Goal: Task Accomplishment & Management: Manage account settings

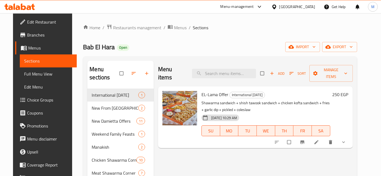
click at [309, 113] on div "18-08-2025 10:29 AM SU MO TU WE TH FR SA" at bounding box center [266, 127] width 133 height 29
click at [320, 140] on icon at bounding box center [316, 142] width 5 height 5
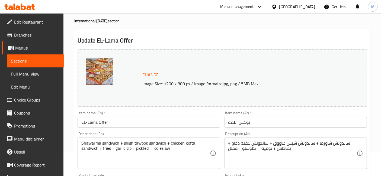
scroll to position [60, 0]
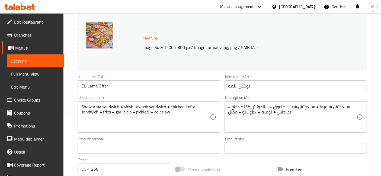
click at [145, 83] on input "EL-Lama Offer" at bounding box center [149, 86] width 143 height 11
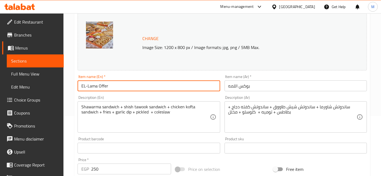
paste input "Comes with A Free Potato"
type input "EL-Lama Offer Comes with A Free Potato"
click at [273, 80] on div "Item name (Ar)   * بوكس اللمه Item name (Ar) *" at bounding box center [296, 83] width 143 height 17
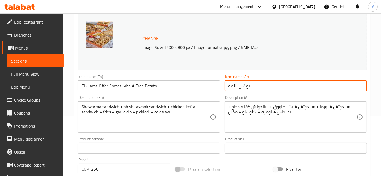
click at [262, 86] on input "بوكس اللمه" at bounding box center [296, 86] width 143 height 11
paste input "معه بطاطس مجانية"
type input "بوكس اللمه معه بطاطس مجانية"
click at [283, 114] on textarea "ساندوتش شاورما + ساندوتش شيش طاووق + ساندوتش كفته دجاج + بطاطس + توميه + كلوسلو…" at bounding box center [293, 118] width 128 height 26
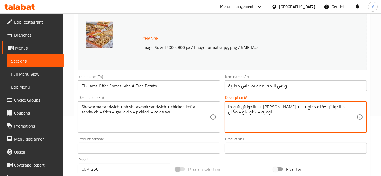
click at [228, 106] on div "ساندوتش شاورما + ساندوتش شيش طاووق + ساندوتش كفته دجاج + + توميه + كلوسلو + مخل…" at bounding box center [296, 117] width 143 height 31
type textarea "ساندوتش شاورما + ساندوتش شيش طاووق + ساندوتش كفته دجاج + توميه + كلوسلو + مخلل"
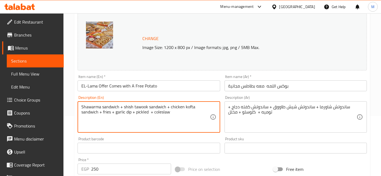
drag, startPoint x: 111, startPoint y: 111, endPoint x: 101, endPoint y: 112, distance: 10.6
click at [101, 114] on textarea "Shawarma sandwich + shish tawook sandwich + chicken kofta sandwich + + garlic d…" at bounding box center [145, 118] width 128 height 26
type textarea "Shawarma sandwich + shish tawook sandwich + chicken kofta sandwich + garlic dip…"
click at [158, 88] on input "EL-Lama Offer Comes with A Free Potato" at bounding box center [149, 86] width 143 height 11
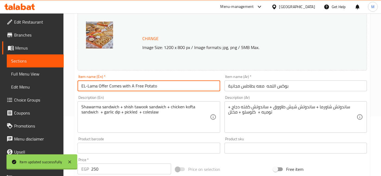
scroll to position [0, 0]
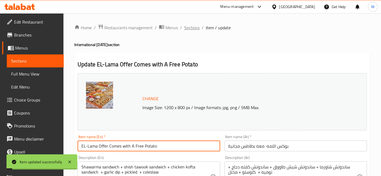
click at [188, 27] on span "Sections" at bounding box center [191, 27] width 15 height 7
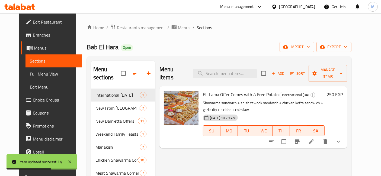
click at [23, 3] on div at bounding box center [19, 6] width 39 height 11
click at [24, 4] on icon at bounding box center [19, 7] width 31 height 7
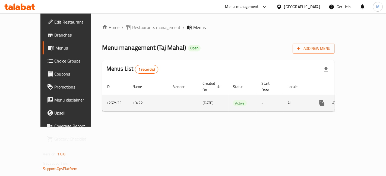
click at [364, 100] on icon "enhanced table" at bounding box center [361, 103] width 7 height 7
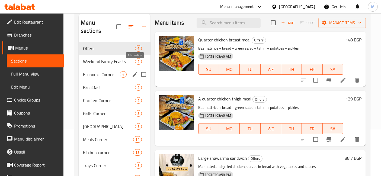
scroll to position [42, 0]
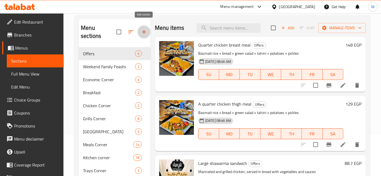
click at [144, 29] on icon "button" at bounding box center [144, 32] width 7 height 7
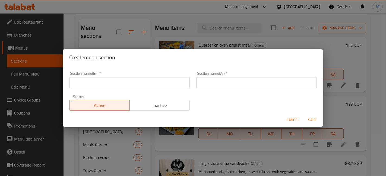
click at [148, 86] on input "text" at bounding box center [129, 82] width 121 height 11
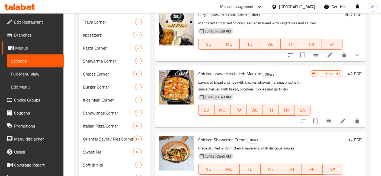
scroll to position [187, 0]
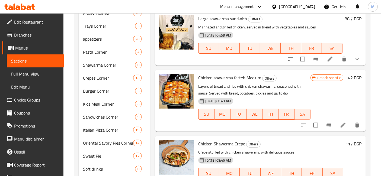
click at [323, 121] on button "Branch-specific-item" at bounding box center [329, 125] width 13 height 13
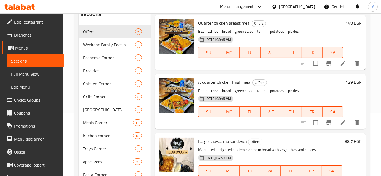
scroll to position [36, 0]
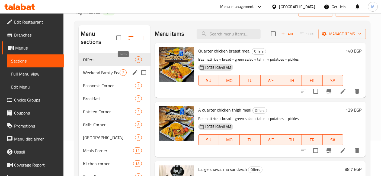
click at [120, 70] on span "2" at bounding box center [123, 72] width 6 height 5
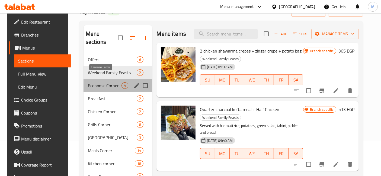
click at [115, 83] on span "Economic Corner" at bounding box center [105, 86] width 34 height 7
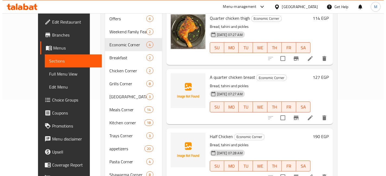
scroll to position [5, 0]
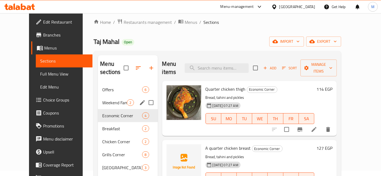
click at [109, 96] on div "Weekend Family Feasts 2" at bounding box center [128, 102] width 60 height 13
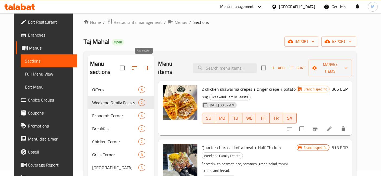
click at [145, 65] on icon "button" at bounding box center [147, 68] width 7 height 7
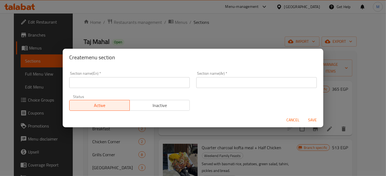
click at [140, 86] on input "text" at bounding box center [129, 82] width 121 height 11
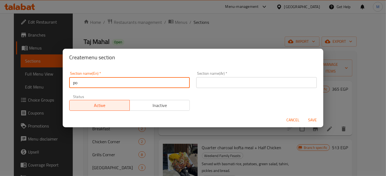
type input "p"
paste input "International [DATE]"
type input "International [DATE]"
click at [219, 85] on input "text" at bounding box center [256, 82] width 121 height 11
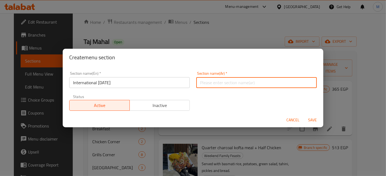
paste input "اليوم العالمي للبطاطس"
type input "اليوم العالمي للبطاطس"
click at [312, 116] on button "Save" at bounding box center [312, 120] width 17 height 10
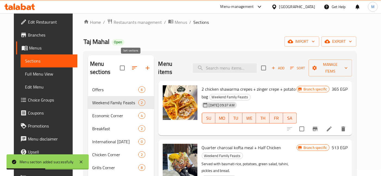
click at [134, 65] on icon "button" at bounding box center [134, 68] width 7 height 7
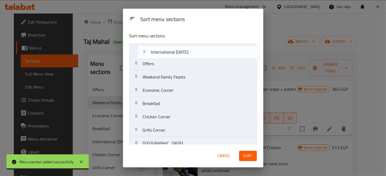
drag, startPoint x: 195, startPoint y: 108, endPoint x: 205, endPoint y: 54, distance: 54.9
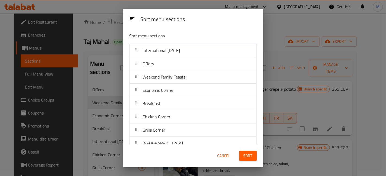
drag, startPoint x: 248, startPoint y: 150, endPoint x: 252, endPoint y: 157, distance: 7.7
click at [250, 155] on div "Sort" at bounding box center [248, 156] width 24 height 17
click at [252, 157] on span "Sort" at bounding box center [248, 156] width 9 height 7
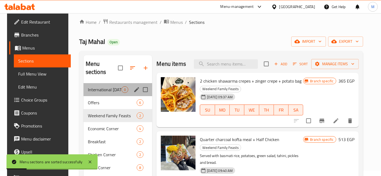
click at [113, 83] on div "International [DATE] 0" at bounding box center [118, 89] width 69 height 13
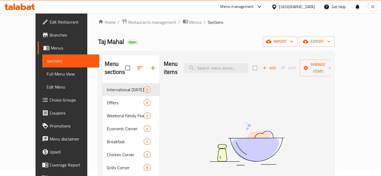
drag, startPoint x: 0, startPoint y: 5, endPoint x: 324, endPoint y: 138, distance: 350.9
click at [315, 138] on img at bounding box center [247, 144] width 136 height 72
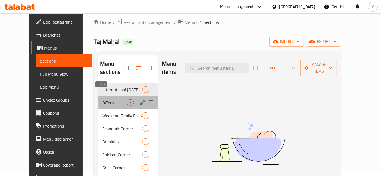
click at [102, 100] on span "Offers" at bounding box center [114, 103] width 25 height 7
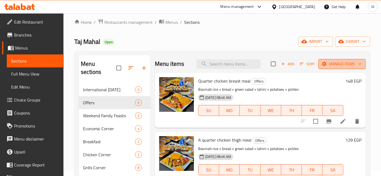
click at [340, 61] on span "Manage items" at bounding box center [342, 64] width 39 height 7
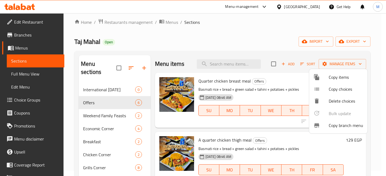
click at [331, 81] on span "Copy items" at bounding box center [346, 77] width 34 height 7
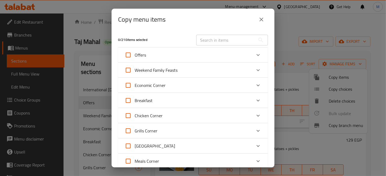
click at [265, 54] on div "0 / 210 items selected ​ Offers Quarter chicken breast meal 148 EGP A quarter c…" at bounding box center [193, 98] width 163 height 137
click at [260, 57] on div "Expand" at bounding box center [258, 55] width 13 height 13
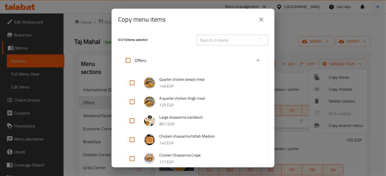
click at [130, 82] on input "checkbox" at bounding box center [132, 83] width 13 height 13
checkbox input "true"
click at [135, 105] on input "checkbox" at bounding box center [132, 102] width 13 height 13
checkbox input "true"
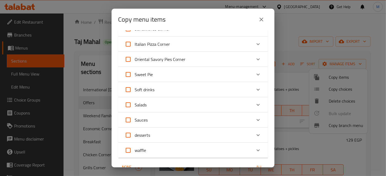
scroll to position [475, 0]
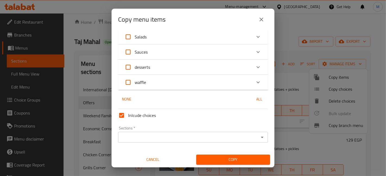
click at [191, 132] on div "Sections *" at bounding box center [193, 137] width 150 height 11
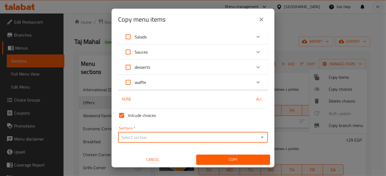
click at [162, 137] on input "Sections   *" at bounding box center [189, 138] width 138 height 8
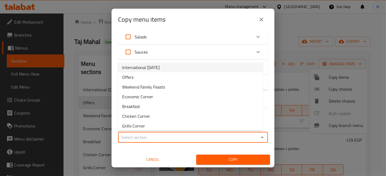
click at [147, 63] on ul "International Potato Day Offers Weekend Family Feasts Economic Corner Breakfast…" at bounding box center [190, 96] width 145 height 71
click at [147, 64] on span "International [DATE]" at bounding box center [140, 67] width 37 height 7
type input "International [DATE]"
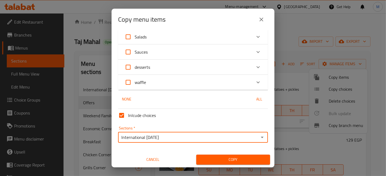
click at [205, 158] on span "Copy" at bounding box center [233, 160] width 65 height 7
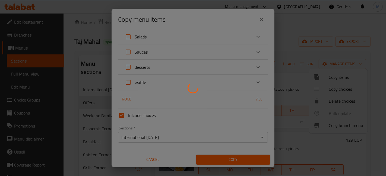
click at [282, 84] on div at bounding box center [193, 88] width 386 height 176
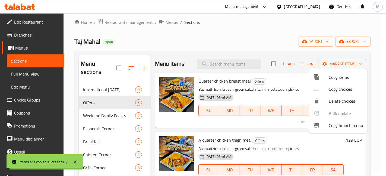
click at [283, 84] on div at bounding box center [193, 88] width 386 height 176
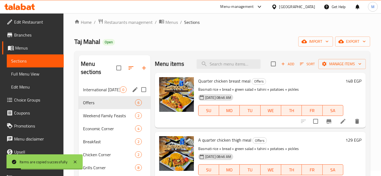
click at [104, 85] on div "International Potato Day 0" at bounding box center [115, 89] width 72 height 13
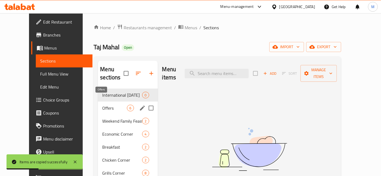
click at [105, 105] on span "Offers" at bounding box center [114, 108] width 25 height 7
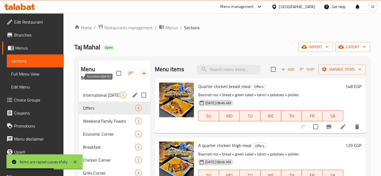
click at [103, 92] on span "International Potato Day" at bounding box center [101, 95] width 37 height 7
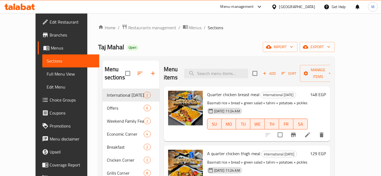
click at [326, 150] on h6 "129 EGP" at bounding box center [318, 154] width 16 height 8
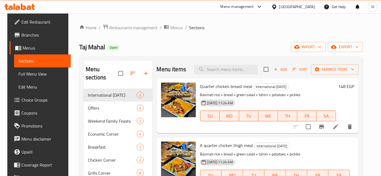
type input "109"
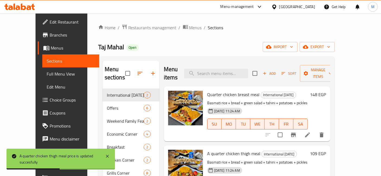
click at [326, 91] on h6 "148 EGP" at bounding box center [318, 95] width 16 height 8
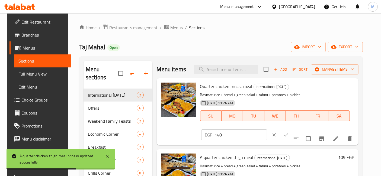
click at [267, 130] on input "148" at bounding box center [241, 135] width 52 height 11
click at [267, 130] on input "1" at bounding box center [241, 135] width 52 height 11
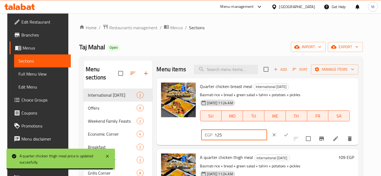
type input "125"
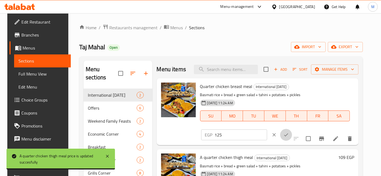
click at [289, 132] on icon "ok" at bounding box center [286, 134] width 5 height 5
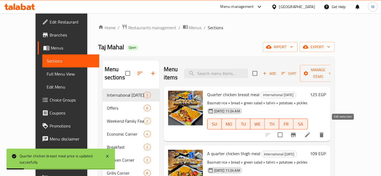
click at [311, 132] on icon at bounding box center [308, 135] width 7 height 7
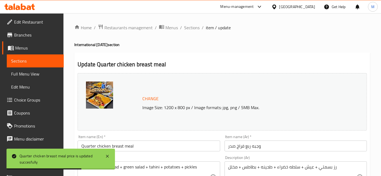
click at [143, 147] on input "Quarter chicken breast meal" at bounding box center [149, 146] width 143 height 11
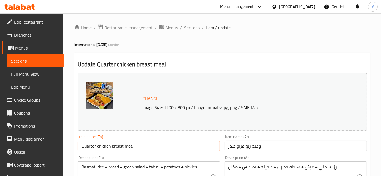
paste input "Comes with A Free Potato"
type input "Quarter chicken breast meal Comes with A Free Potato"
click at [271, 144] on input "وجبه ربع فراخ صدر" at bounding box center [296, 146] width 143 height 11
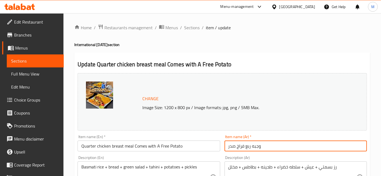
paste input "معه بطاطس مجانية"
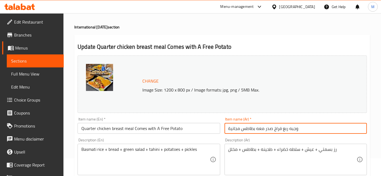
scroll to position [60, 0]
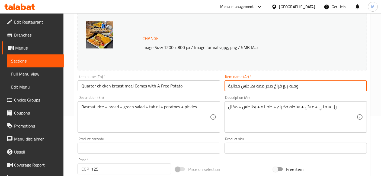
type input "وجبه ربع فراخ صدر معه بطاطس مجانية"
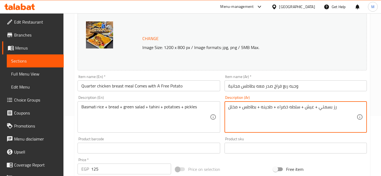
click at [253, 108] on textarea "رز بسمتي + عيش + سلطه خضراء + طحينه + بطاطس + مخلل" at bounding box center [293, 118] width 128 height 26
click at [250, 107] on textarea "رز بسمتي + عيش + سلطه خضراء + طحينه + باطس + مخلل" at bounding box center [293, 118] width 128 height 26
click at [244, 109] on textarea "رز بسمتي + عيش + سلطه خضراء + طحينه + + مخلل" at bounding box center [293, 118] width 128 height 26
type textarea "رز بسمتي + عيش + سلطه خضراء + طحينه + مخلل"
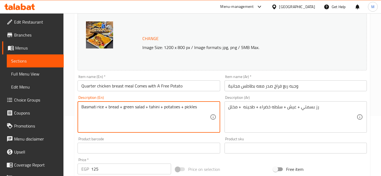
click at [175, 106] on textarea "Basmati rice + bread + green salad + tahini + potatoes + pickles" at bounding box center [145, 118] width 128 height 26
click at [164, 108] on textarea "Basmati rice + bread + green salad + tahini + + pickles" at bounding box center [145, 118] width 128 height 26
click at [160, 118] on textarea "Basmati rice + bread + green salad + tahini + pickles" at bounding box center [145, 118] width 128 height 26
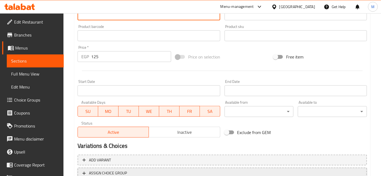
scroll to position [214, 0]
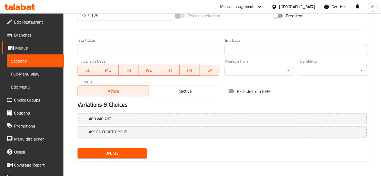
type textarea "Basmati rice + bread + green salad + tahini + pickles"
click at [90, 67] on span "SU" at bounding box center [88, 71] width 16 height 8
click at [113, 69] on span "MO" at bounding box center [108, 71] width 16 height 8
click at [156, 68] on span "WE" at bounding box center [149, 71] width 16 height 8
click at [166, 68] on span "TH" at bounding box center [170, 71] width 16 height 8
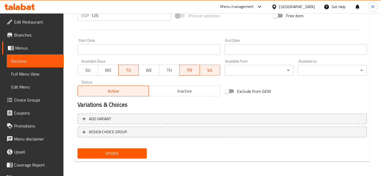
click at [188, 70] on span "FR" at bounding box center [190, 71] width 16 height 8
click at [210, 71] on span "SA" at bounding box center [210, 71] width 16 height 8
click at [139, 153] on span "Update" at bounding box center [112, 153] width 61 height 7
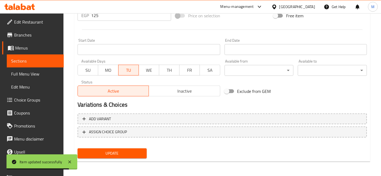
click at [126, 158] on button "Update" at bounding box center [112, 154] width 69 height 10
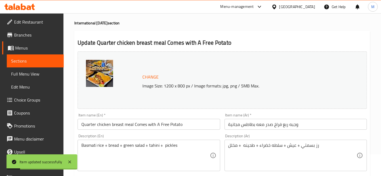
scroll to position [0, 0]
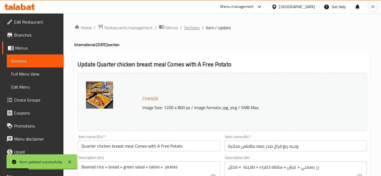
click at [193, 29] on span "Sections" at bounding box center [191, 27] width 15 height 7
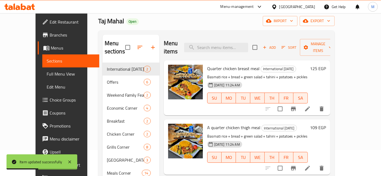
scroll to position [30, 0]
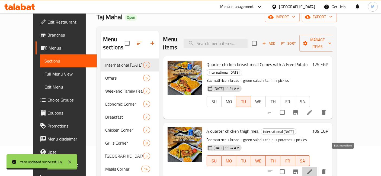
click at [312, 170] on icon at bounding box center [310, 172] width 5 height 5
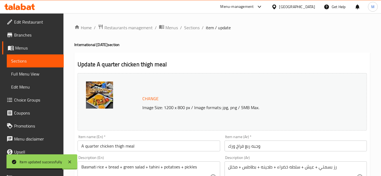
scroll to position [60, 0]
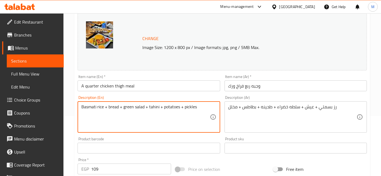
drag, startPoint x: 179, startPoint y: 108, endPoint x: 161, endPoint y: 108, distance: 17.9
type textarea "Basmati rice + bread + green salad + tahini + pickles"
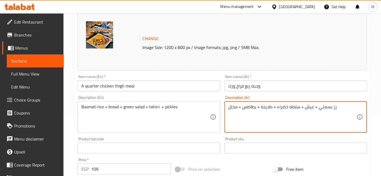
drag, startPoint x: 257, startPoint y: 107, endPoint x: 239, endPoint y: 109, distance: 17.8
type textarea "رز بسمتي + عيش + سلطه خضراء + طحينه + مخلل"
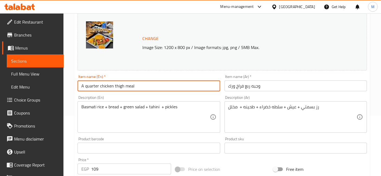
click at [160, 87] on input "A quarter chicken thigh meal" at bounding box center [149, 86] width 143 height 11
click at [148, 88] on input "A quarter chicken thigh meal" at bounding box center [149, 86] width 143 height 11
paste input "Comes with A Free Potato"
type input "A quarter chicken thigh meal Comes with A Free Potato"
click at [265, 84] on input "وجبه ربع فراخ ورك" at bounding box center [296, 86] width 143 height 11
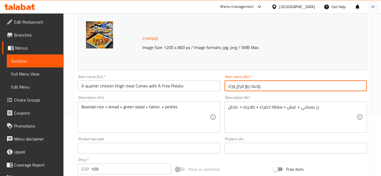
paste input "معه بطاطس مجانية"
type input "وجبه ربع فراخ ورك معه بطاطس مجانية"
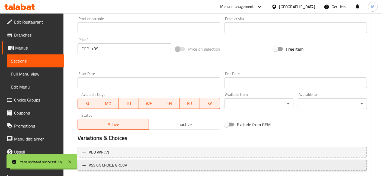
scroll to position [214, 0]
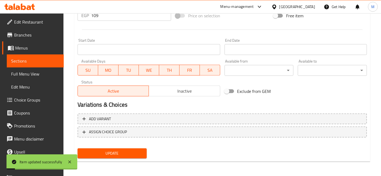
click at [209, 74] on button "SA" at bounding box center [210, 70] width 20 height 11
click at [198, 72] on button "FR" at bounding box center [190, 70] width 20 height 11
click at [171, 68] on span "TH" at bounding box center [170, 71] width 16 height 8
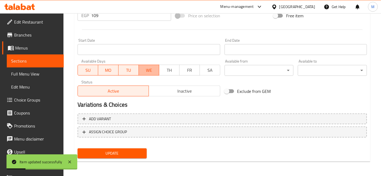
click at [143, 71] on span "WE" at bounding box center [149, 71] width 16 height 8
click at [115, 72] on span "MO" at bounding box center [108, 71] width 16 height 8
click at [93, 69] on span "SU" at bounding box center [88, 71] width 16 height 8
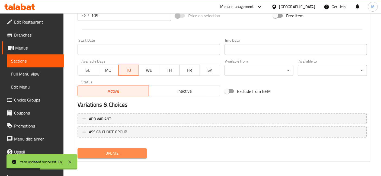
click at [130, 149] on button "Update" at bounding box center [112, 154] width 69 height 10
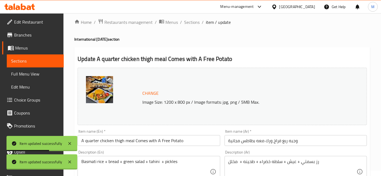
scroll to position [0, 0]
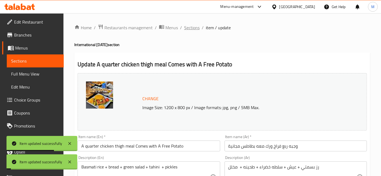
click at [191, 28] on span "Sections" at bounding box center [191, 27] width 15 height 7
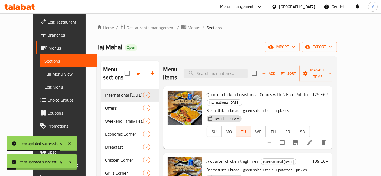
scroll to position [30, 0]
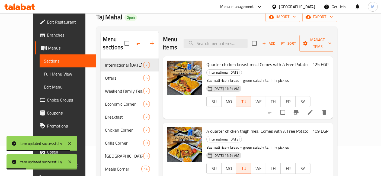
click at [29, 9] on icon at bounding box center [19, 7] width 31 height 7
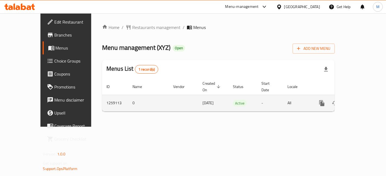
click at [367, 97] on link "enhanced table" at bounding box center [361, 103] width 13 height 13
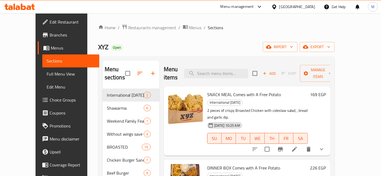
click at [298, 146] on icon at bounding box center [295, 149] width 7 height 7
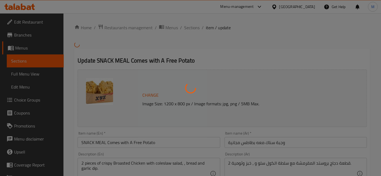
type input "إختيارك من:"
type input "1"
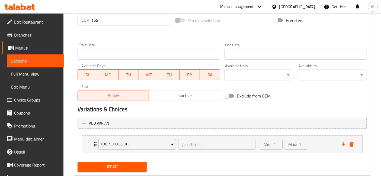
scroll to position [220, 0]
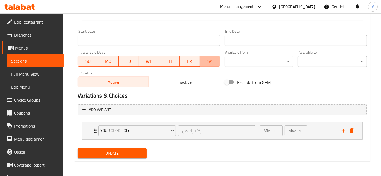
click at [204, 61] on span "SA" at bounding box center [210, 62] width 16 height 8
drag, startPoint x: 192, startPoint y: 62, endPoint x: 176, endPoint y: 62, distance: 16.3
click at [192, 62] on span "FR" at bounding box center [190, 62] width 16 height 8
click at [167, 62] on span "TH" at bounding box center [170, 62] width 16 height 8
click at [156, 62] on span "WE" at bounding box center [149, 62] width 16 height 8
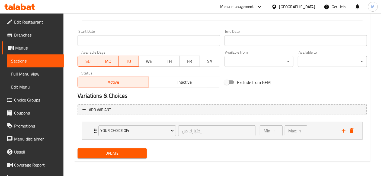
click at [107, 62] on span "MO" at bounding box center [108, 62] width 16 height 8
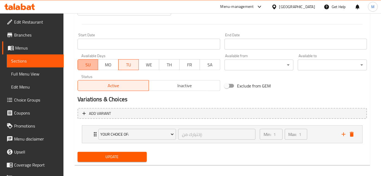
click at [87, 62] on span "SU" at bounding box center [88, 65] width 16 height 8
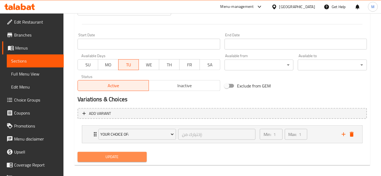
click at [134, 157] on span "Update" at bounding box center [112, 157] width 61 height 7
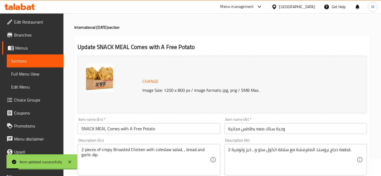
scroll to position [0, 0]
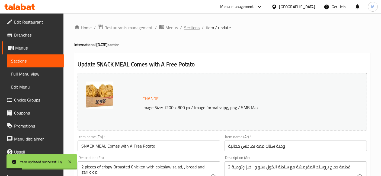
click at [189, 28] on span "Sections" at bounding box center [191, 27] width 15 height 7
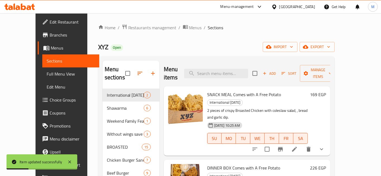
scroll to position [60, 0]
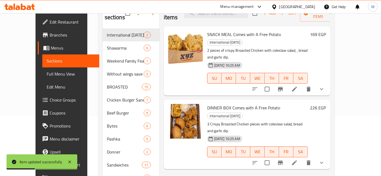
click at [298, 160] on icon at bounding box center [295, 163] width 7 height 7
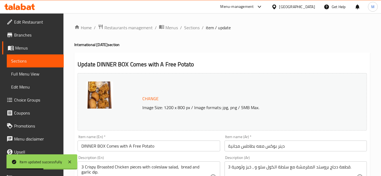
scroll to position [223, 0]
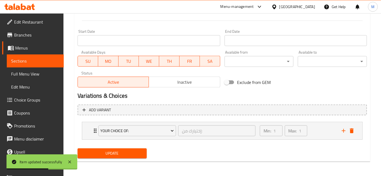
click at [207, 61] on span "SA" at bounding box center [210, 62] width 16 height 8
click at [184, 65] on span "FR" at bounding box center [190, 62] width 16 height 8
click at [168, 64] on span "TH" at bounding box center [170, 62] width 16 height 8
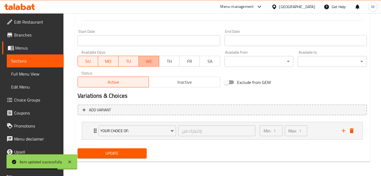
click at [149, 62] on span "WE" at bounding box center [149, 62] width 16 height 8
click at [104, 61] on span "MO" at bounding box center [108, 62] width 16 height 8
click at [84, 62] on span "SU" at bounding box center [88, 62] width 16 height 8
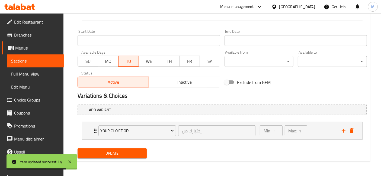
click at [117, 158] on div "Update" at bounding box center [112, 154] width 74 height 14
click at [117, 155] on span "Update" at bounding box center [112, 153] width 61 height 7
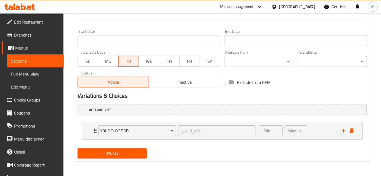
click at [117, 155] on span "Update" at bounding box center [112, 153] width 61 height 7
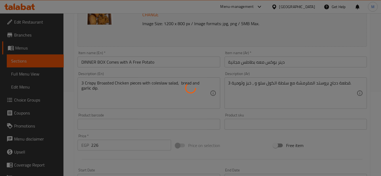
scroll to position [0, 0]
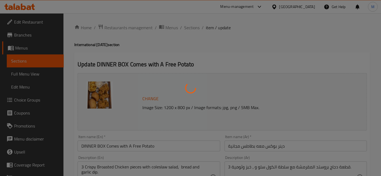
click at [192, 27] on div at bounding box center [190, 88] width 381 height 176
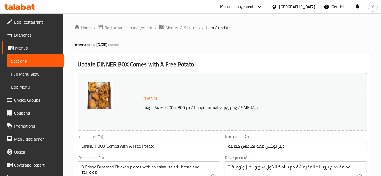
click at [185, 26] on span "Sections" at bounding box center [191, 27] width 15 height 7
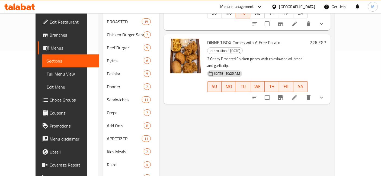
scroll to position [60, 0]
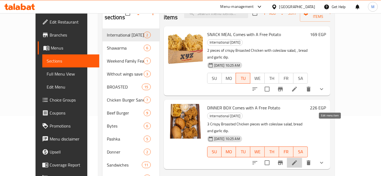
click at [298, 160] on icon at bounding box center [295, 163] width 7 height 7
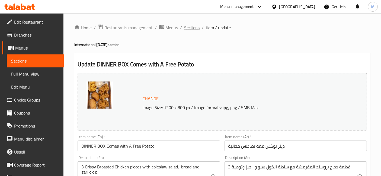
click at [197, 29] on span "Sections" at bounding box center [191, 27] width 15 height 7
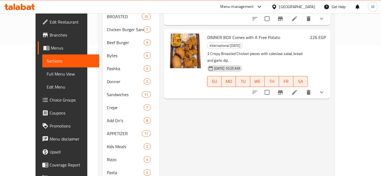
scroll to position [90, 0]
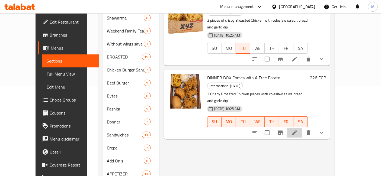
click at [302, 128] on li at bounding box center [294, 133] width 15 height 10
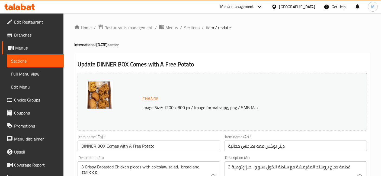
click at [188, 27] on span "Sections" at bounding box center [191, 27] width 15 height 7
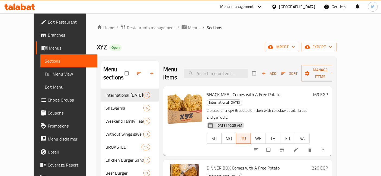
click at [28, 9] on icon at bounding box center [29, 7] width 5 height 5
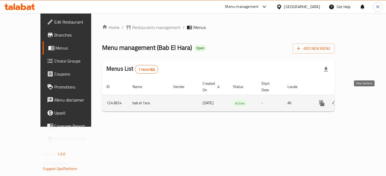
click at [364, 100] on icon "enhanced table" at bounding box center [361, 103] width 7 height 7
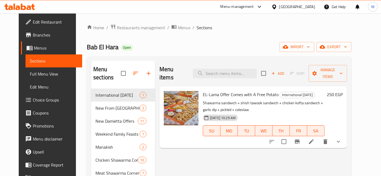
click at [315, 139] on icon at bounding box center [311, 142] width 7 height 7
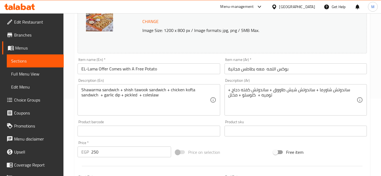
scroll to position [181, 0]
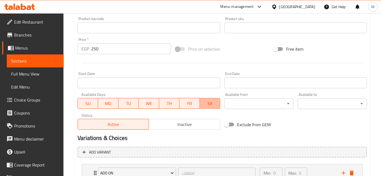
click at [206, 100] on span "SA" at bounding box center [210, 104] width 16 height 8
drag, startPoint x: 191, startPoint y: 100, endPoint x: 179, endPoint y: 102, distance: 12.1
click at [191, 100] on span "FR" at bounding box center [190, 104] width 16 height 8
drag, startPoint x: 174, startPoint y: 102, endPoint x: 160, endPoint y: 103, distance: 14.2
click at [173, 103] on span "TH" at bounding box center [170, 104] width 16 height 8
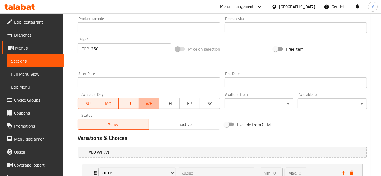
drag, startPoint x: 151, startPoint y: 103, endPoint x: 109, endPoint y: 100, distance: 43.1
click at [151, 104] on span "WE" at bounding box center [149, 104] width 16 height 8
click at [100, 102] on button "MO" at bounding box center [108, 103] width 20 height 11
click at [84, 107] on span "SU" at bounding box center [88, 104] width 16 height 8
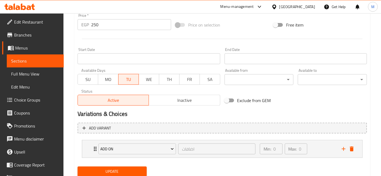
scroll to position [223, 0]
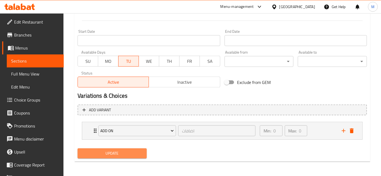
click span "Update"
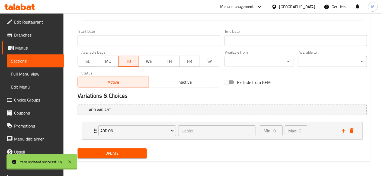
scroll to position [0, 0]
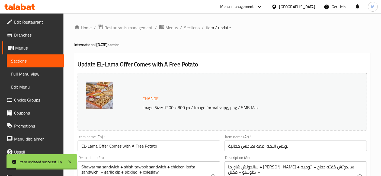
click icon
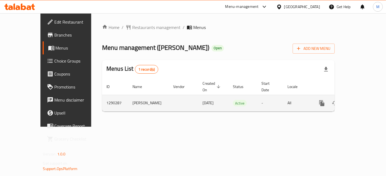
click at [364, 100] on icon "enhanced table" at bounding box center [361, 103] width 7 height 7
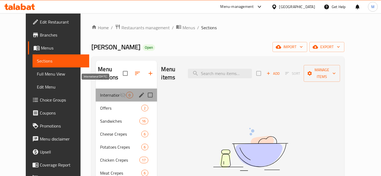
click at [103, 92] on span "International [DATE]" at bounding box center [110, 95] width 20 height 7
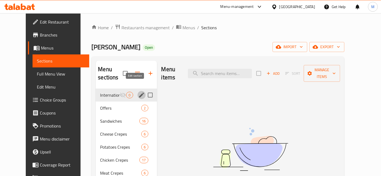
click at [138, 92] on icon "edit" at bounding box center [141, 95] width 7 height 7
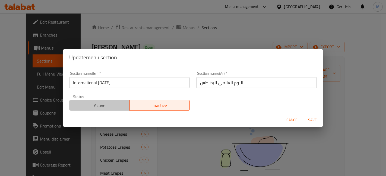
drag, startPoint x: 102, startPoint y: 102, endPoint x: 211, endPoint y: 112, distance: 109.8
click at [105, 104] on span "Active" at bounding box center [100, 106] width 56 height 8
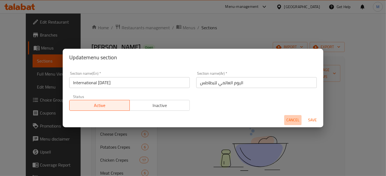
click at [291, 118] on span "Cancel" at bounding box center [292, 120] width 13 height 7
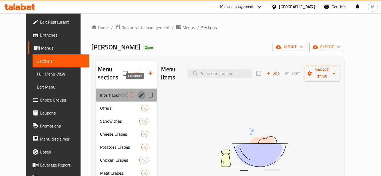
click at [138, 92] on icon "edit" at bounding box center [141, 95] width 7 height 7
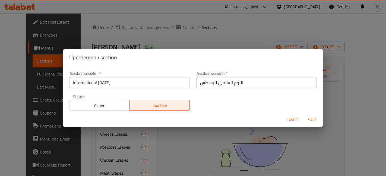
click at [100, 99] on div "Active Inactive" at bounding box center [129, 103] width 121 height 16
click at [101, 102] on span "Active" at bounding box center [100, 106] width 56 height 8
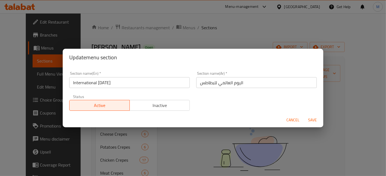
click at [315, 121] on span "Save" at bounding box center [312, 120] width 13 height 7
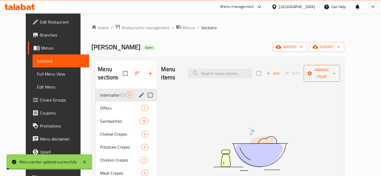
click at [331, 73] on button "Manage items" at bounding box center [322, 73] width 36 height 17
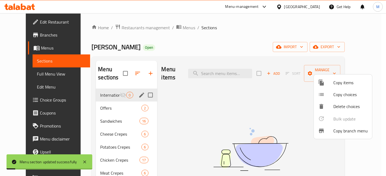
click at [336, 83] on span "Copy items" at bounding box center [350, 83] width 34 height 7
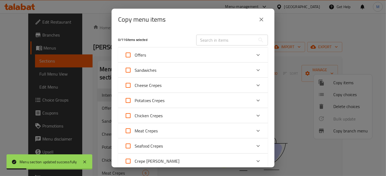
click at [216, 42] on input "text" at bounding box center [225, 40] width 59 height 11
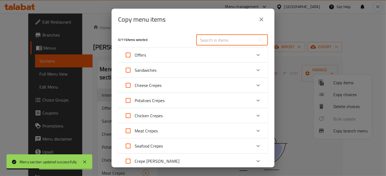
click at [177, 58] on div "Offers" at bounding box center [188, 55] width 127 height 13
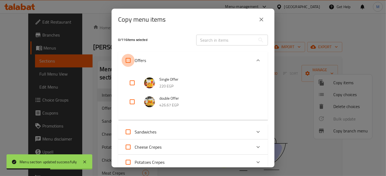
click at [127, 60] on input "Offers" at bounding box center [128, 60] width 13 height 13
checkbox input "true"
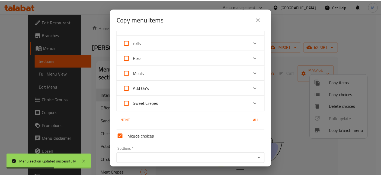
scroll to position [217, 0]
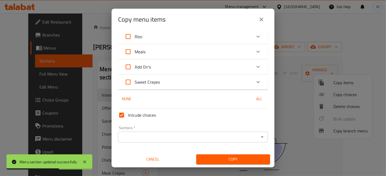
drag, startPoint x: 166, startPoint y: 133, endPoint x: 168, endPoint y: 135, distance: 3.1
click at [167, 134] on div "Sections *" at bounding box center [193, 137] width 150 height 11
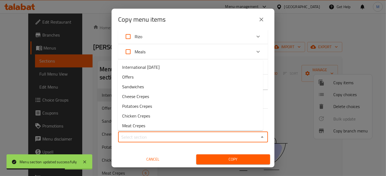
click at [169, 135] on input "Sections   *" at bounding box center [189, 138] width 138 height 8
click at [156, 65] on span "International [DATE]" at bounding box center [140, 67] width 37 height 7
type input "International [DATE]"
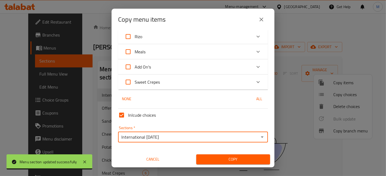
click at [263, 20] on icon "close" at bounding box center [261, 19] width 7 height 7
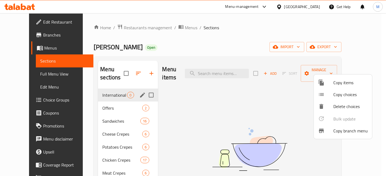
click at [281, 106] on div at bounding box center [193, 88] width 386 height 176
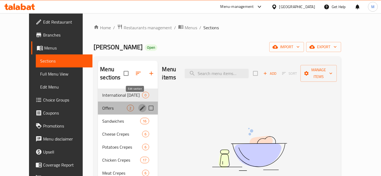
click at [139, 105] on icon "edit" at bounding box center [142, 108] width 7 height 7
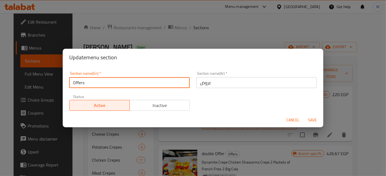
click at [124, 84] on input "Offers" at bounding box center [129, 82] width 121 height 11
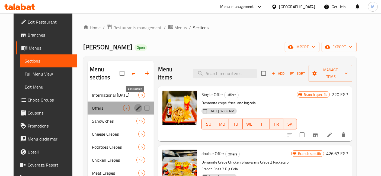
click at [136, 106] on icon "edit" at bounding box center [138, 108] width 5 height 5
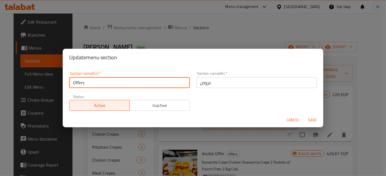
click at [133, 86] on input "Offers" at bounding box center [129, 82] width 121 height 11
click at [141, 83] on input "Offers" at bounding box center [129, 82] width 121 height 11
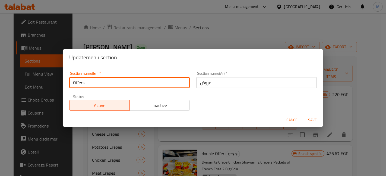
click at [141, 83] on input "Offers" at bounding box center [129, 82] width 121 height 11
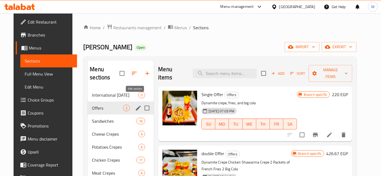
click at [136, 106] on icon "edit" at bounding box center [138, 108] width 5 height 5
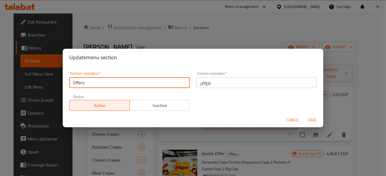
click at [124, 82] on input "Offers" at bounding box center [129, 82] width 121 height 11
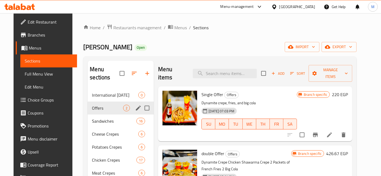
click at [135, 105] on icon "edit" at bounding box center [138, 108] width 7 height 7
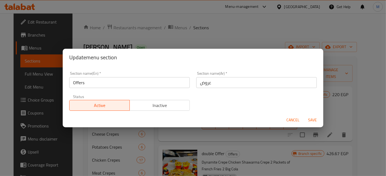
click at [103, 83] on input "Offers" at bounding box center [129, 82] width 121 height 11
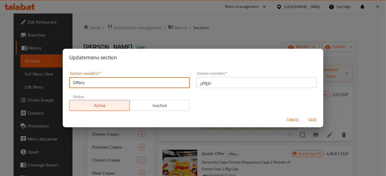
click at [103, 83] on input "Offers" at bounding box center [129, 82] width 121 height 11
type input "in"
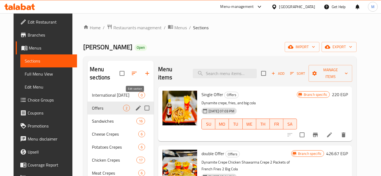
click at [136, 106] on icon "edit" at bounding box center [138, 108] width 5 height 5
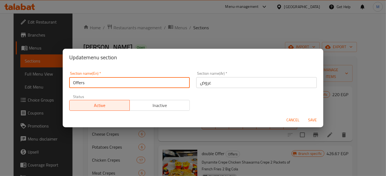
click at [148, 86] on input "Offers" at bounding box center [129, 82] width 121 height 11
type input "International [DATE]"
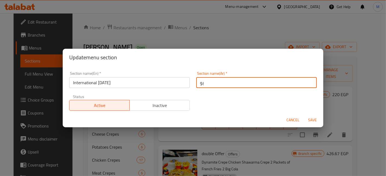
type input "ي"
type input "اليوم العالمي للبطاطس"
click at [304, 115] on button "Save" at bounding box center [312, 120] width 17 height 10
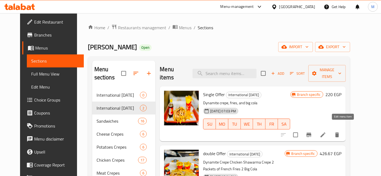
click at [327, 132] on icon at bounding box center [323, 135] width 7 height 7
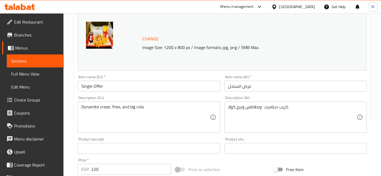
scroll to position [60, 0]
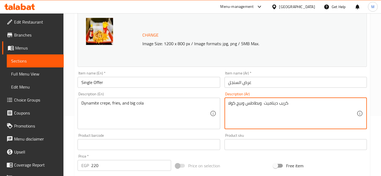
click at [258, 105] on textarea "كريب ديناميت وبطاطس وبيج كولا" at bounding box center [293, 114] width 128 height 26
click at [113, 84] on input "Single Offer" at bounding box center [149, 82] width 143 height 11
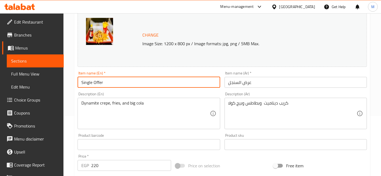
paste input "International [DATE]"
drag, startPoint x: 161, startPoint y: 86, endPoint x: 117, endPoint y: 86, distance: 44.3
click at [106, 83] on input "Single Offer International [DATE]" at bounding box center [149, 82] width 143 height 11
paste input "Comes with A Free Potato"
type input "Single Offer Comes with A Free Potato"
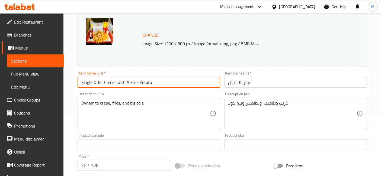
click at [257, 82] on input "عرض السنجل" at bounding box center [296, 82] width 143 height 11
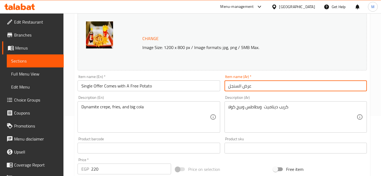
paste input "معه بطاطس مجانية"
click at [303, 87] on input "عرض [DEMOGRAPHIC_DATA] معه بطاطس مجانية" at bounding box center [296, 86] width 143 height 11
type input "عرض [DEMOGRAPHIC_DATA] معه بطاطس مجانية"
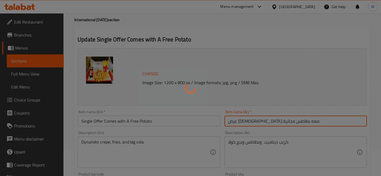
scroll to position [0, 0]
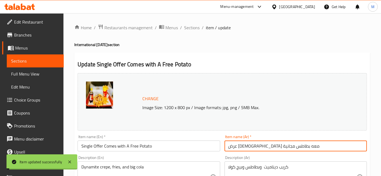
click at [192, 29] on span "Sections" at bounding box center [191, 27] width 15 height 7
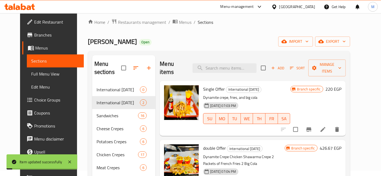
scroll to position [90, 0]
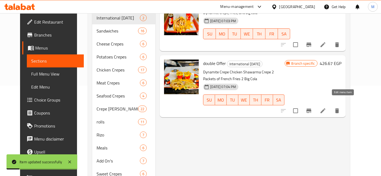
click at [327, 108] on icon at bounding box center [323, 111] width 7 height 7
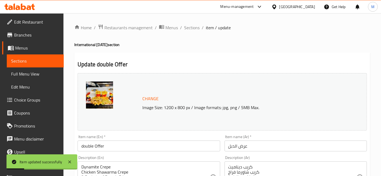
scroll to position [121, 0]
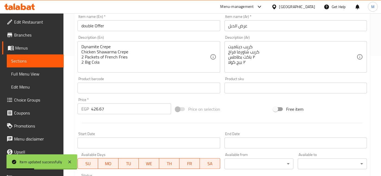
click at [129, 33] on div "Item name (En)   * double Offer Item name (En) *" at bounding box center [148, 22] width 147 height 21
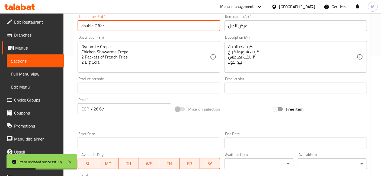
click at [130, 27] on input "double Offer" at bounding box center [149, 25] width 143 height 11
paste input "Comes with A Free Potato"
type input "double Offer Comes with A Free Potato"
click at [282, 26] on input "عرض الدبل" at bounding box center [296, 25] width 143 height 11
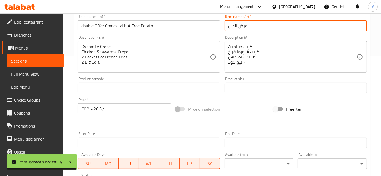
paste input "معه بطاطس مجانية"
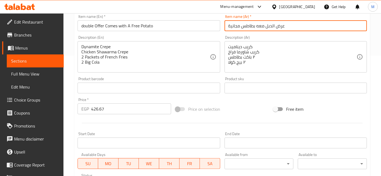
type input "عرض الدبل معه بطاطس مجانية"
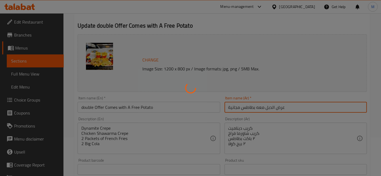
scroll to position [0, 0]
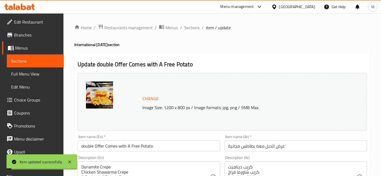
click at [192, 28] on span "Sections" at bounding box center [191, 27] width 15 height 7
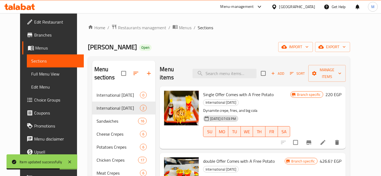
click at [29, 11] on div at bounding box center [19, 6] width 39 height 11
click at [27, 4] on icon at bounding box center [19, 7] width 31 height 7
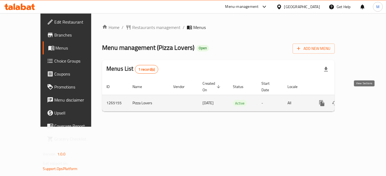
click at [368, 97] on link "enhanced table" at bounding box center [361, 103] width 13 height 13
